Goal: Information Seeking & Learning: Learn about a topic

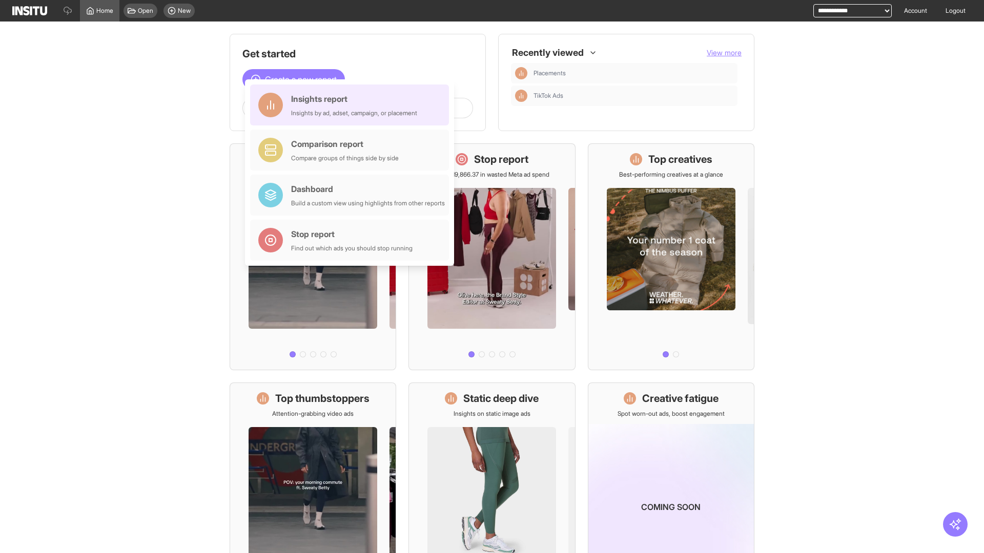
click at [352, 105] on div "Insights report Insights by ad, adset, campaign, or placement" at bounding box center [354, 105] width 126 height 25
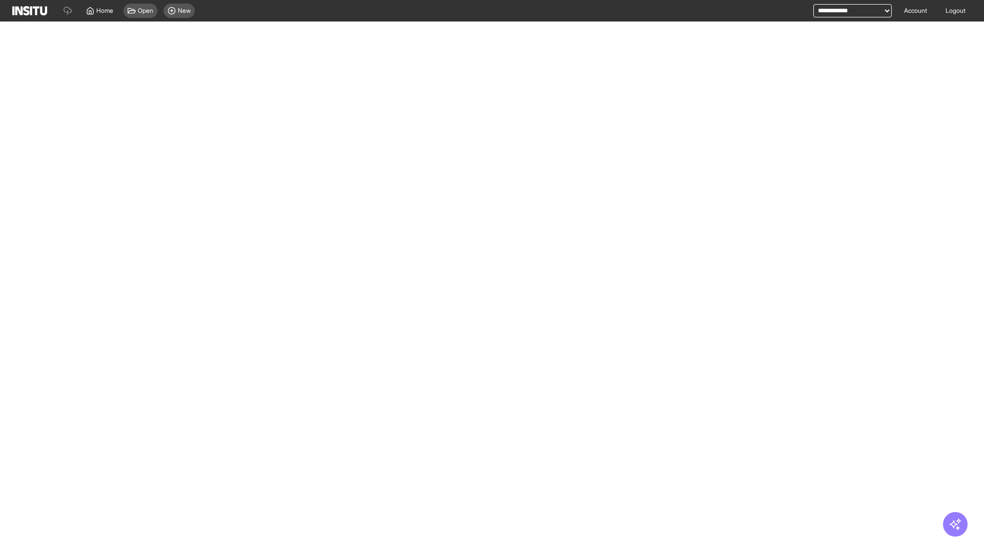
select select "**"
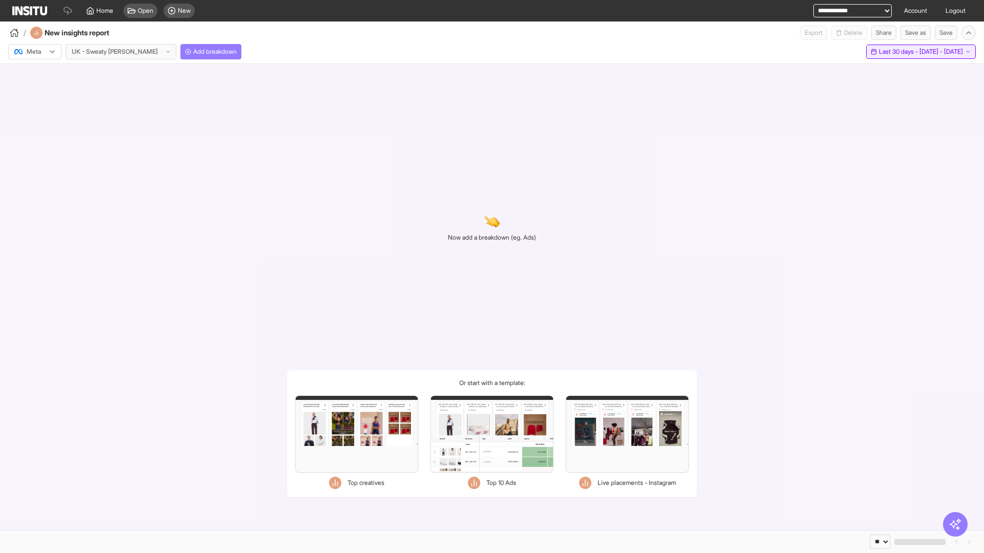
click at [897, 52] on span "Last 30 days - [DATE] - [DATE]" at bounding box center [921, 52] width 84 height 8
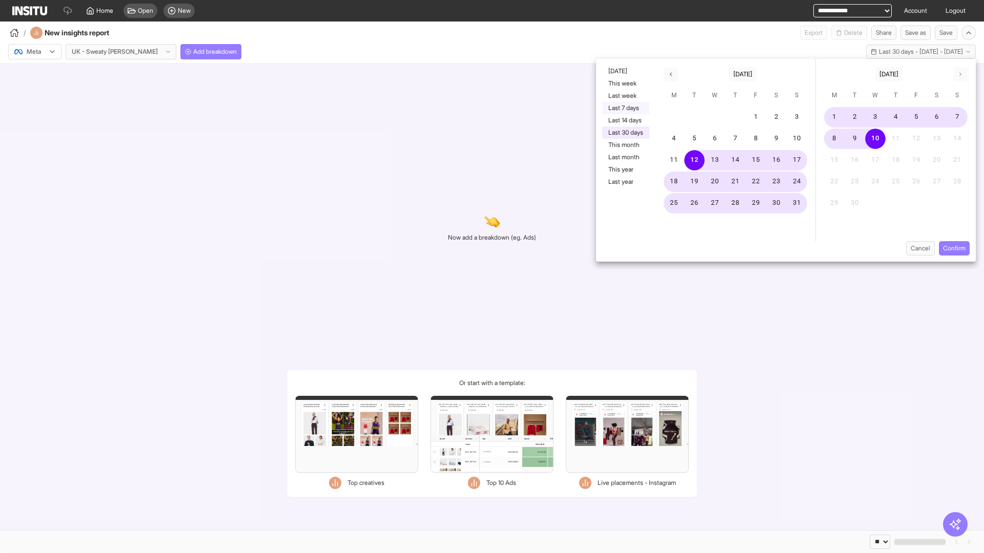
click at [625, 108] on button "Last 7 days" at bounding box center [625, 108] width 47 height 12
